Goal: Information Seeking & Learning: Learn about a topic

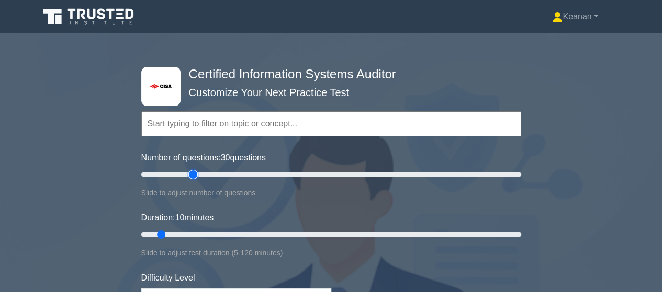
drag, startPoint x: 153, startPoint y: 174, endPoint x: 193, endPoint y: 176, distance: 39.8
type input "30"
click at [193, 176] on input "Number of questions: 30 questions" at bounding box center [331, 174] width 380 height 13
click at [99, 21] on icon at bounding box center [89, 17] width 100 height 20
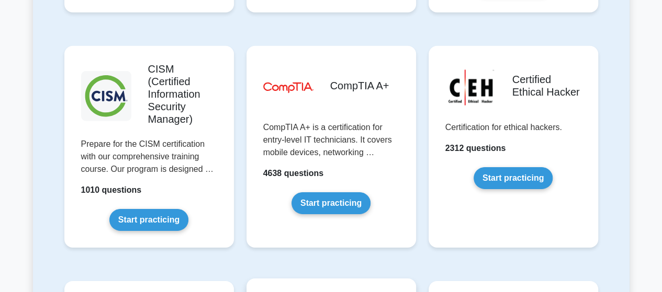
scroll to position [1565, 0]
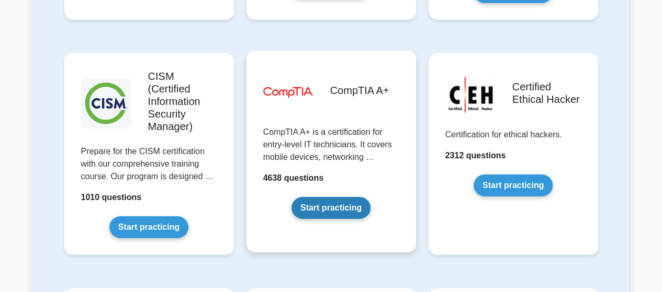
click at [331, 197] on link "Start practicing" at bounding box center [330, 208] width 79 height 22
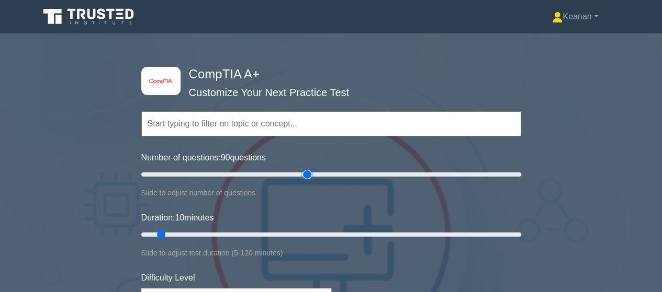
drag, startPoint x: 157, startPoint y: 174, endPoint x: 306, endPoint y: 166, distance: 149.8
type input "90"
click at [306, 168] on input "Number of questions: 90 questions" at bounding box center [331, 174] width 380 height 13
drag, startPoint x: 160, startPoint y: 232, endPoint x: 419, endPoint y: 230, distance: 259.4
type input "90"
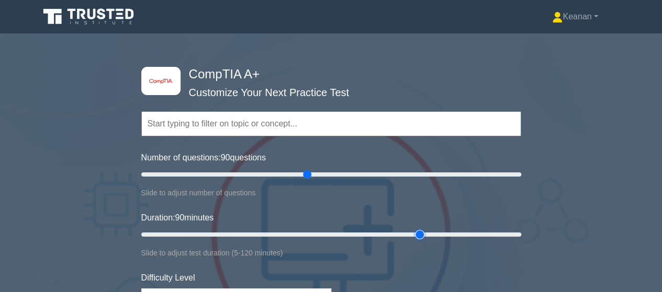
click at [419, 230] on input "Duration: 90 minutes" at bounding box center [331, 235] width 380 height 13
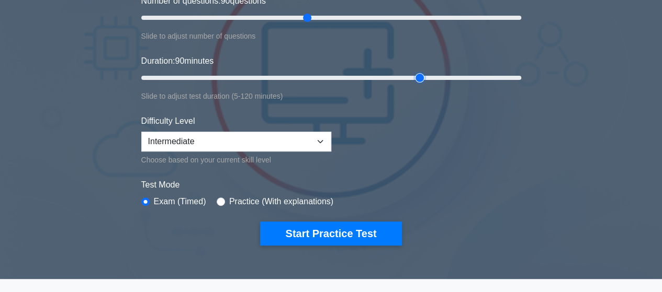
scroll to position [166, 0]
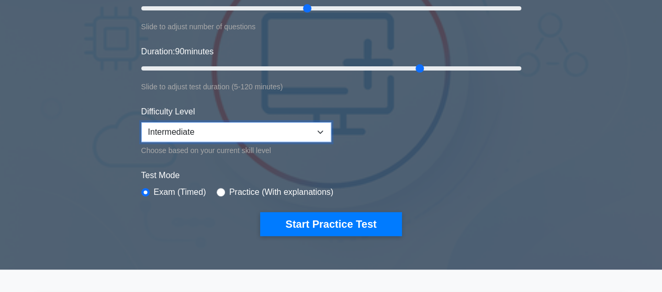
click at [324, 131] on select "Beginner Intermediate Expert" at bounding box center [236, 132] width 190 height 20
click at [321, 130] on select "Beginner Intermediate Expert" at bounding box center [236, 132] width 190 height 20
click at [320, 130] on select "Beginner Intermediate Expert" at bounding box center [236, 132] width 190 height 20
select select "beginner"
click at [141, 122] on select "Beginner Intermediate Expert" at bounding box center [236, 132] width 190 height 20
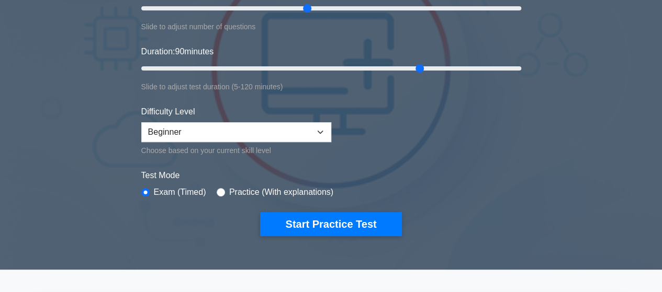
click at [305, 146] on div "Choose based on your current skill level" at bounding box center [236, 150] width 190 height 13
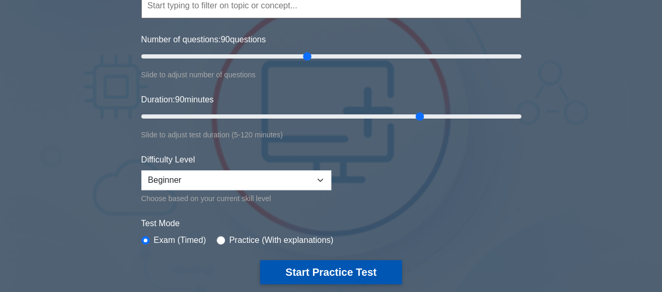
scroll to position [118, 0]
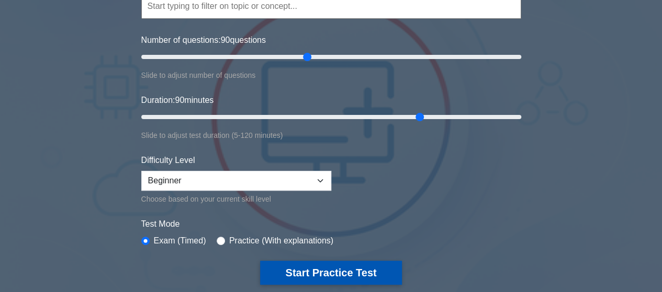
click at [316, 275] on button "Start Practice Test" at bounding box center [330, 273] width 141 height 24
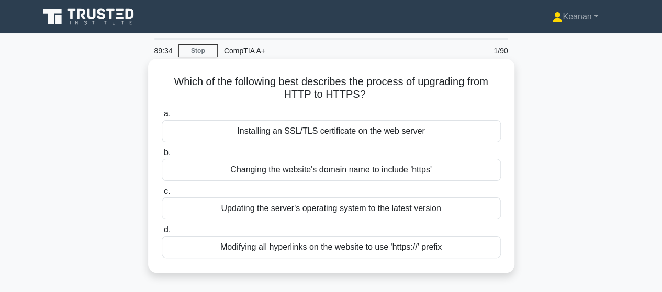
click at [416, 135] on div "Installing an SSL/TLS certificate on the web server" at bounding box center [331, 131] width 339 height 22
click at [162, 118] on input "a. Installing an SSL/TLS certificate on the web server" at bounding box center [162, 114] width 0 height 7
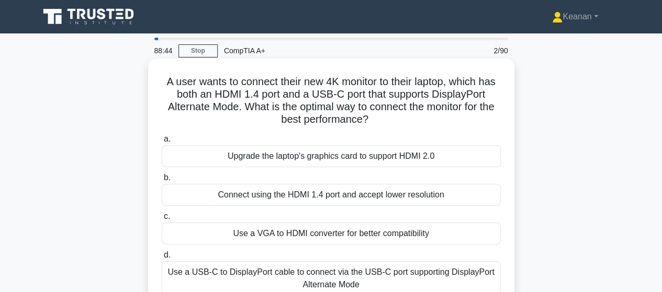
click at [404, 278] on div "Use a USB-C to DisplayPort cable to connect via the USB-C port supporting Displ…" at bounding box center [331, 278] width 339 height 35
click at [162, 259] on input "d. Use a USB-C to DisplayPort cable to connect via the USB-C port supporting Di…" at bounding box center [162, 255] width 0 height 7
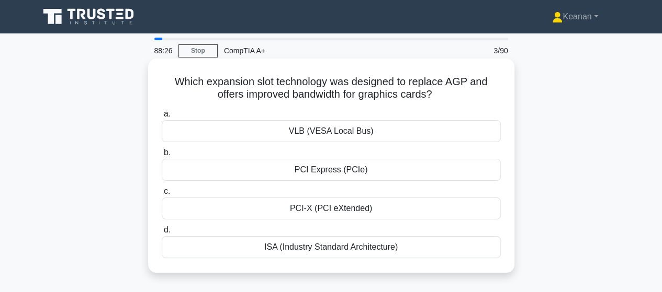
click at [355, 175] on div "PCI Express (PCIe)" at bounding box center [331, 170] width 339 height 22
click at [162, 156] on input "b. PCI Express (PCIe)" at bounding box center [162, 153] width 0 height 7
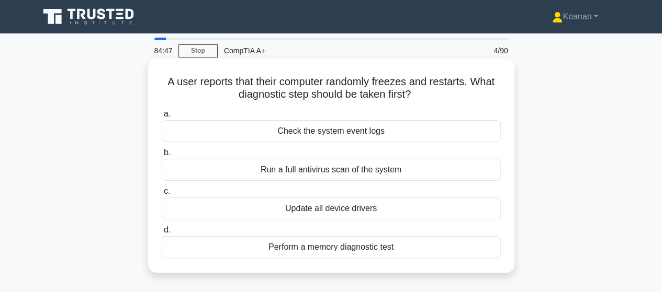
click at [350, 245] on div "Perform a memory diagnostic test" at bounding box center [331, 247] width 339 height 22
click at [162, 234] on input "d. Perform a memory diagnostic test" at bounding box center [162, 230] width 0 height 7
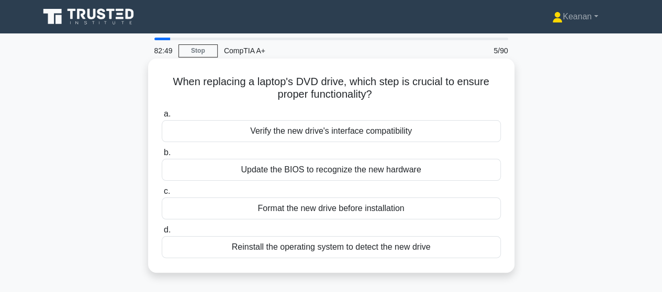
click at [360, 130] on div "Verify the new drive's interface compatibility" at bounding box center [331, 131] width 339 height 22
click at [162, 118] on input "a. Verify the new drive's interface compatibility" at bounding box center [162, 114] width 0 height 7
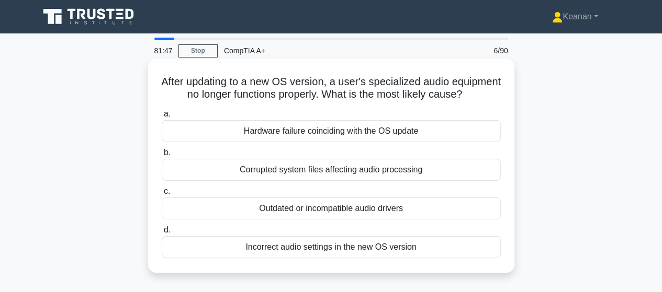
click at [348, 220] on div "Outdated or incompatible audio drivers" at bounding box center [331, 209] width 339 height 22
click at [162, 195] on input "c. Outdated or incompatible audio drivers" at bounding box center [162, 191] width 0 height 7
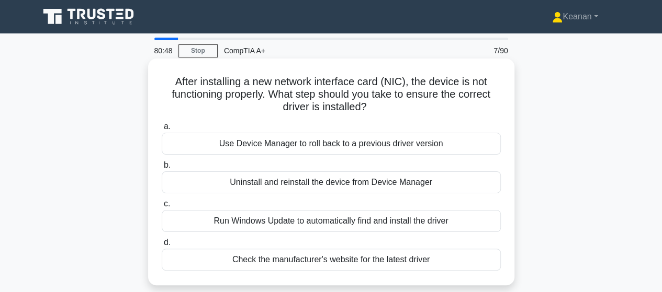
click at [350, 257] on div "Check the manufacturer's website for the latest driver" at bounding box center [331, 260] width 339 height 22
click at [162, 246] on input "d. Check the manufacturer's website for the latest driver" at bounding box center [162, 243] width 0 height 7
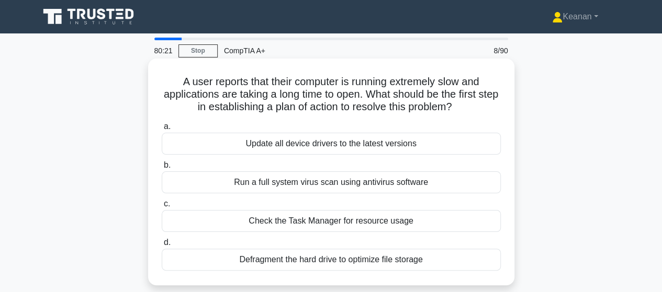
click at [347, 225] on div "Check the Task Manager for resource usage" at bounding box center [331, 221] width 339 height 22
click at [162, 208] on input "c. Check the Task Manager for resource usage" at bounding box center [162, 204] width 0 height 7
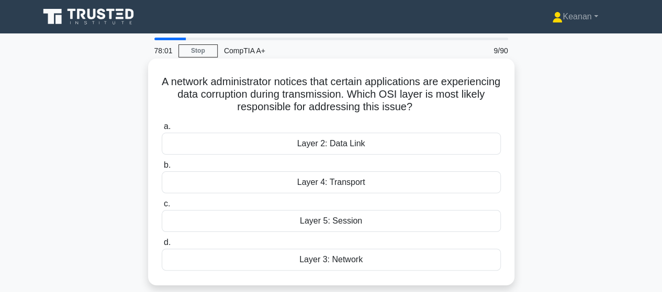
click at [372, 144] on div "Layer 2: Data Link" at bounding box center [331, 144] width 339 height 22
click at [162, 130] on input "a. Layer 2: Data Link" at bounding box center [162, 126] width 0 height 7
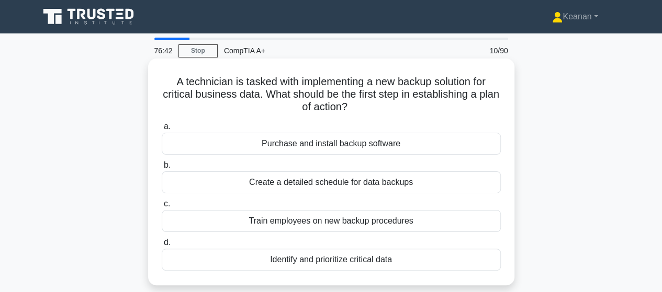
click at [339, 256] on div "Identify and prioritize critical data" at bounding box center [331, 260] width 339 height 22
click at [162, 246] on input "d. Identify and prioritize critical data" at bounding box center [162, 243] width 0 height 7
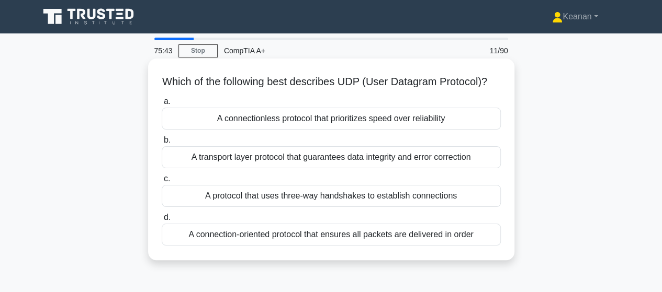
click at [272, 130] on div "A connectionless protocol that prioritizes speed over reliability" at bounding box center [331, 119] width 339 height 22
click at [162, 105] on input "a. A connectionless protocol that prioritizes speed over reliability" at bounding box center [162, 101] width 0 height 7
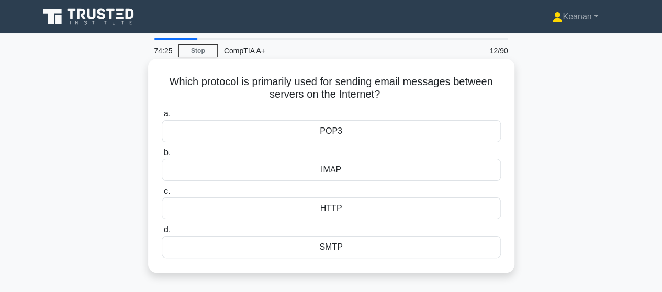
click at [347, 170] on div "IMAP" at bounding box center [331, 170] width 339 height 22
click at [162, 156] on input "b. IMAP" at bounding box center [162, 153] width 0 height 7
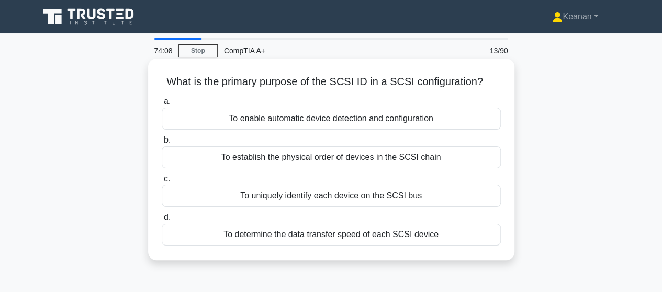
drag, startPoint x: 167, startPoint y: 83, endPoint x: 490, endPoint y: 82, distance: 322.7
click at [490, 82] on h5 "What is the primary purpose of the SCSI ID in a SCSI configuration? .spinner_0X…" at bounding box center [331, 82] width 341 height 14
copy h5 "What is the primary purpose of the SCSI ID in a SCSI configuration?"
click at [300, 200] on div "To uniquely identify each device on the SCSI bus" at bounding box center [331, 196] width 339 height 22
click at [162, 183] on input "c. To uniquely identify each device on the SCSI bus" at bounding box center [162, 179] width 0 height 7
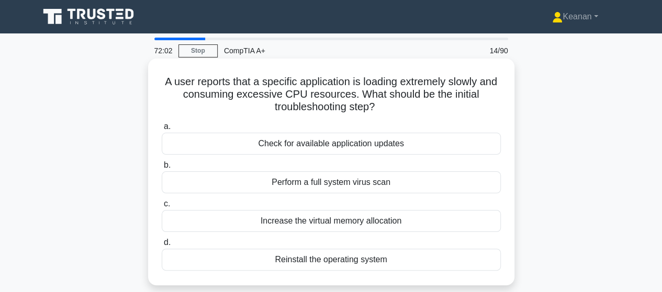
click at [349, 222] on div "Increase the virtual memory allocation" at bounding box center [331, 221] width 339 height 22
click at [162, 208] on input "c. Increase the virtual memory allocation" at bounding box center [162, 204] width 0 height 7
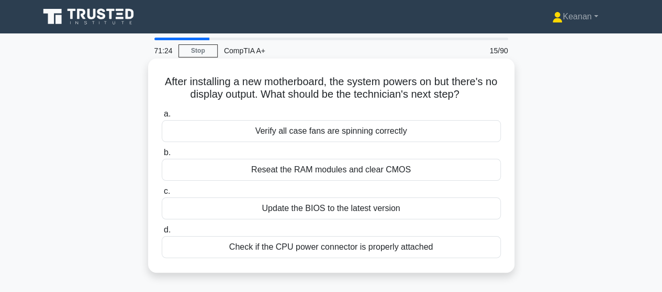
click at [341, 207] on div "Update the BIOS to the latest version" at bounding box center [331, 209] width 339 height 22
click at [162, 195] on input "c. Update the BIOS to the latest version" at bounding box center [162, 191] width 0 height 7
